Goal: Transaction & Acquisition: Purchase product/service

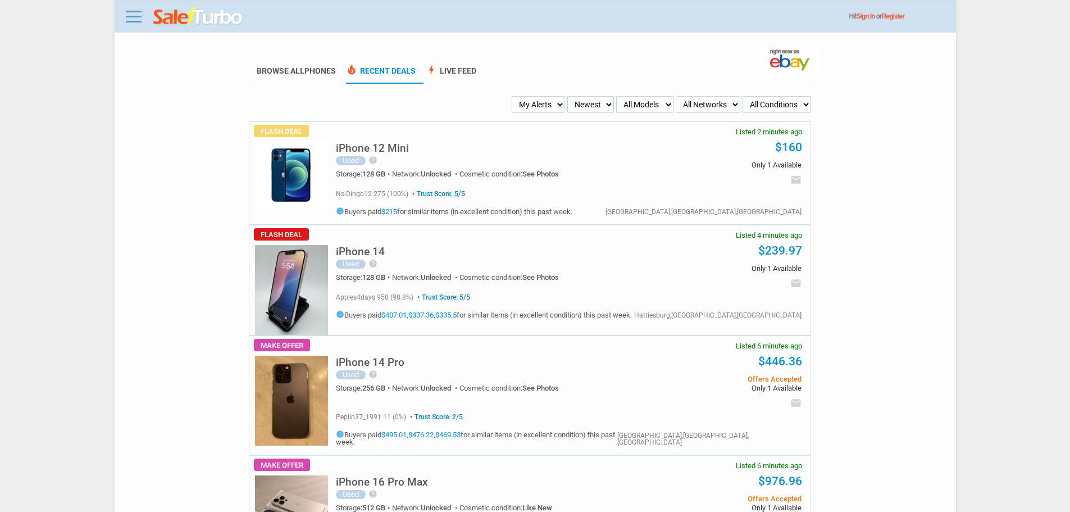
click at [540, 108] on select "My Alerts All Deals BIN Only w/ Offers Only" at bounding box center [538, 104] width 53 height 17
click at [515, 97] on select "My Alerts All Deals BIN Only w/ Offers Only" at bounding box center [538, 104] width 53 height 17
drag, startPoint x: 535, startPoint y: 102, endPoint x: 536, endPoint y: 112, distance: 10.2
click at [535, 102] on select "My Alerts All Deals BIN Only w/ Offers Only" at bounding box center [540, 104] width 51 height 17
select select "flash_bin"
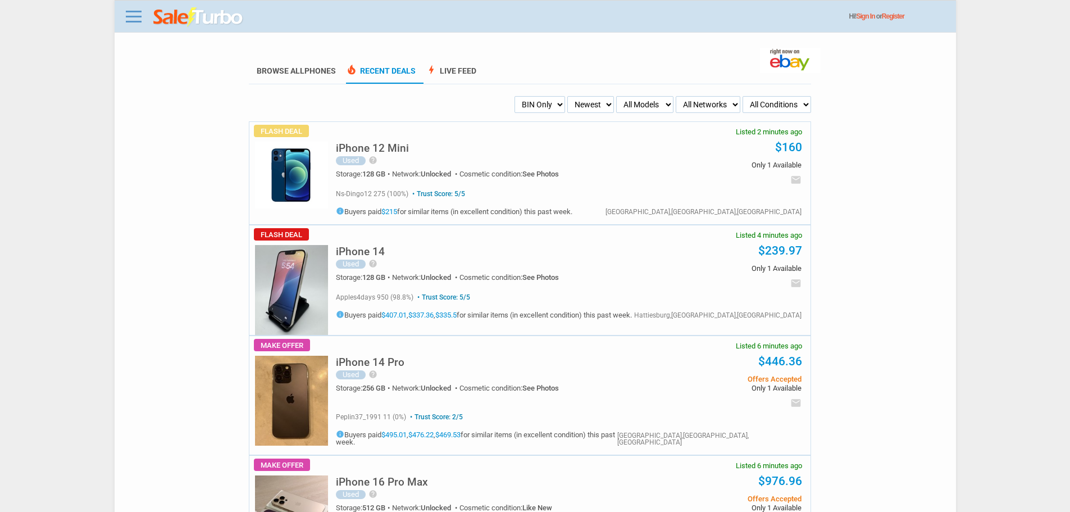
click at [515, 97] on select "My Alerts All Deals BIN Only w/ Offers Only" at bounding box center [540, 104] width 51 height 17
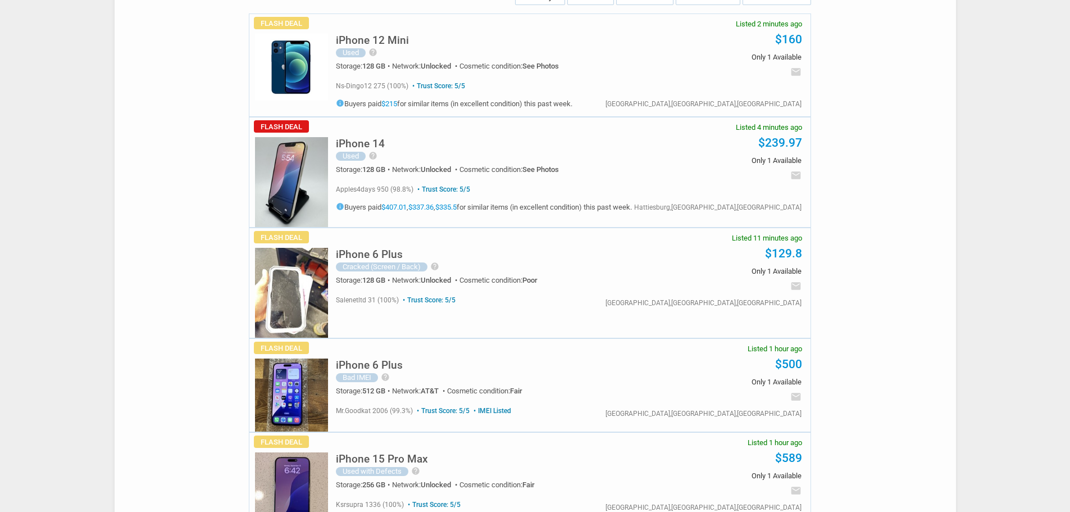
scroll to position [112, 0]
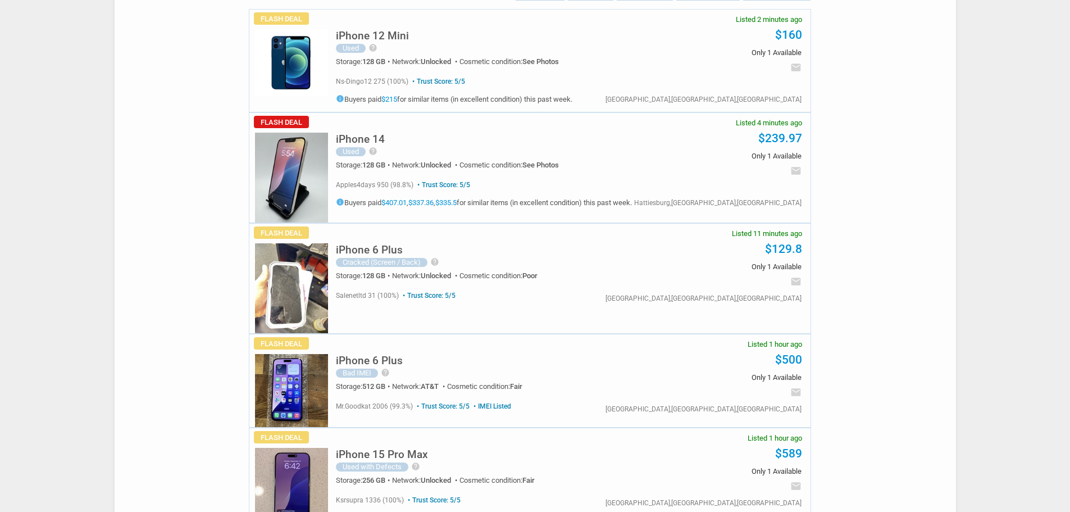
click at [278, 255] on img at bounding box center [291, 288] width 73 height 90
click at [354, 357] on h5 "iPhone 6 Plus" at bounding box center [369, 360] width 67 height 11
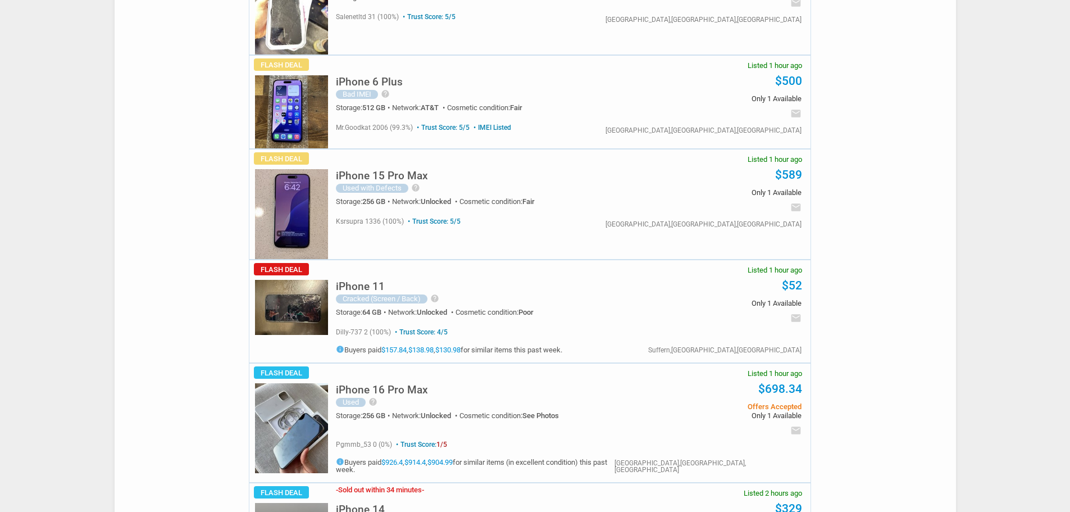
scroll to position [393, 0]
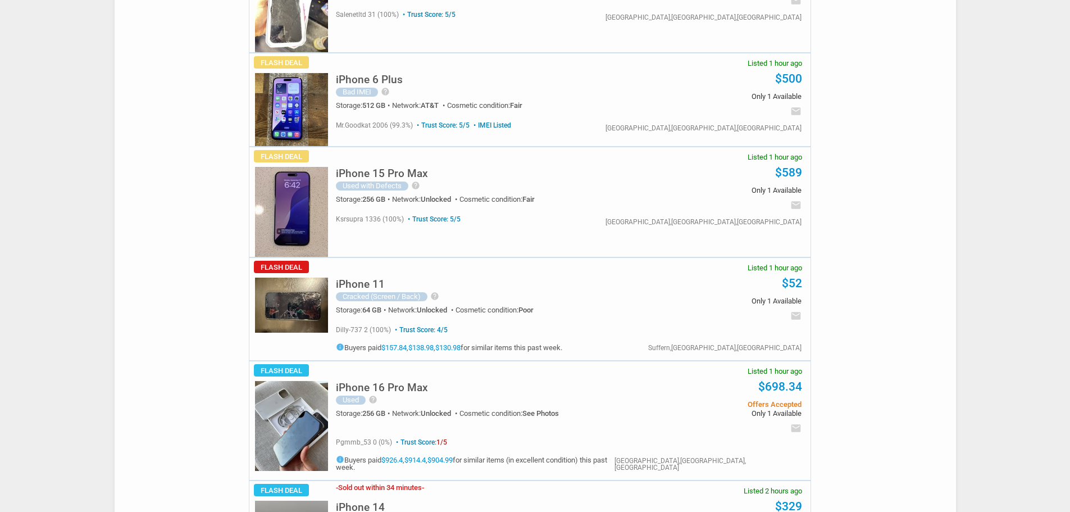
click at [280, 318] on img at bounding box center [291, 304] width 73 height 55
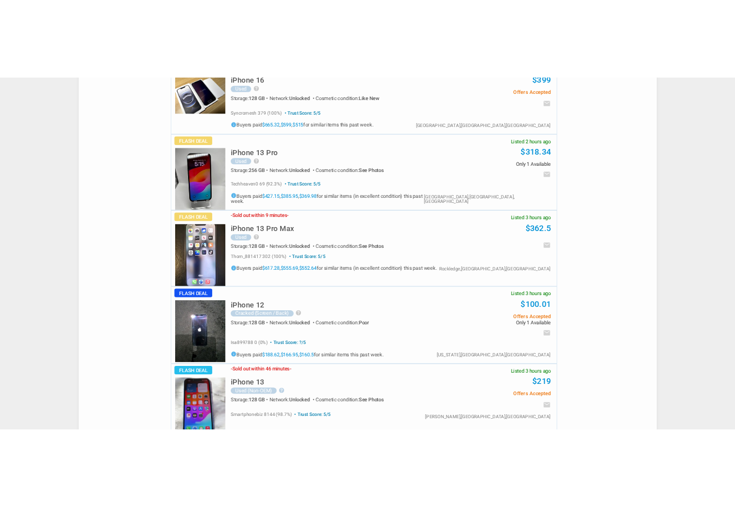
scroll to position [1237, 0]
